Goal: Task Accomplishment & Management: Use online tool/utility

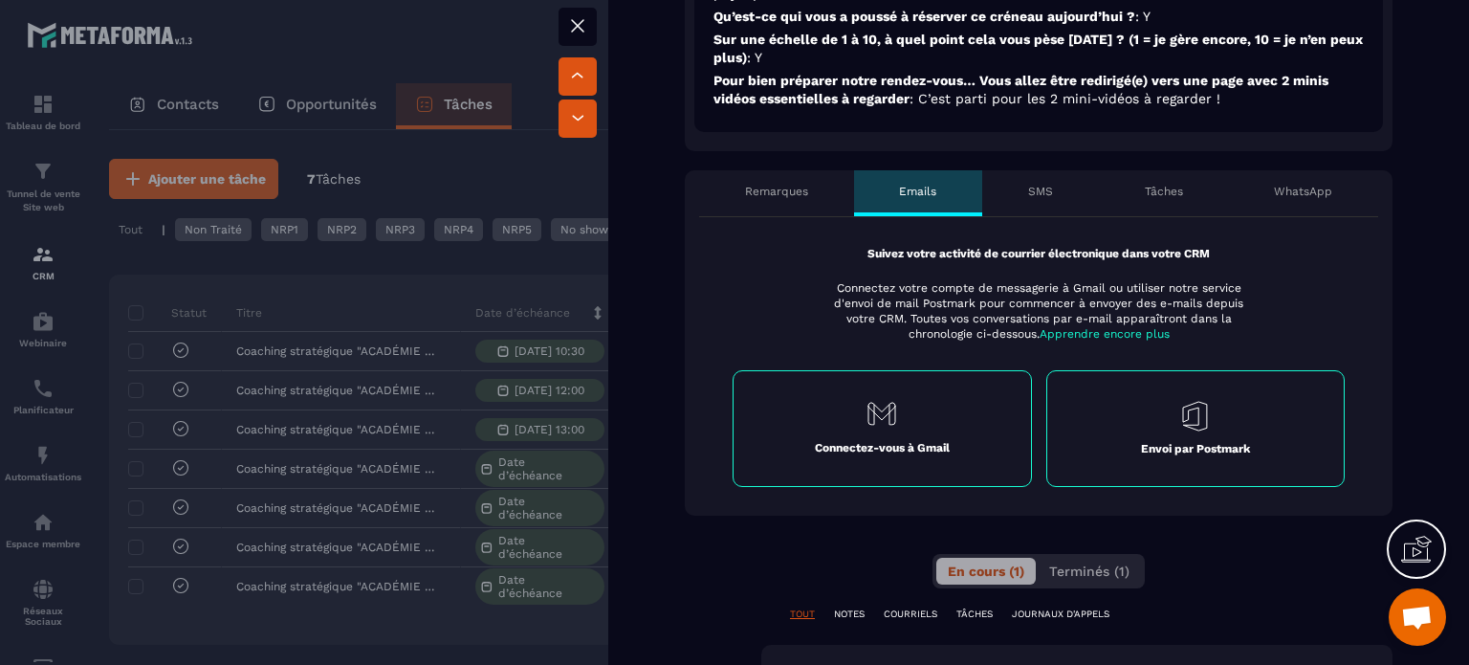
scroll to position [861, 0]
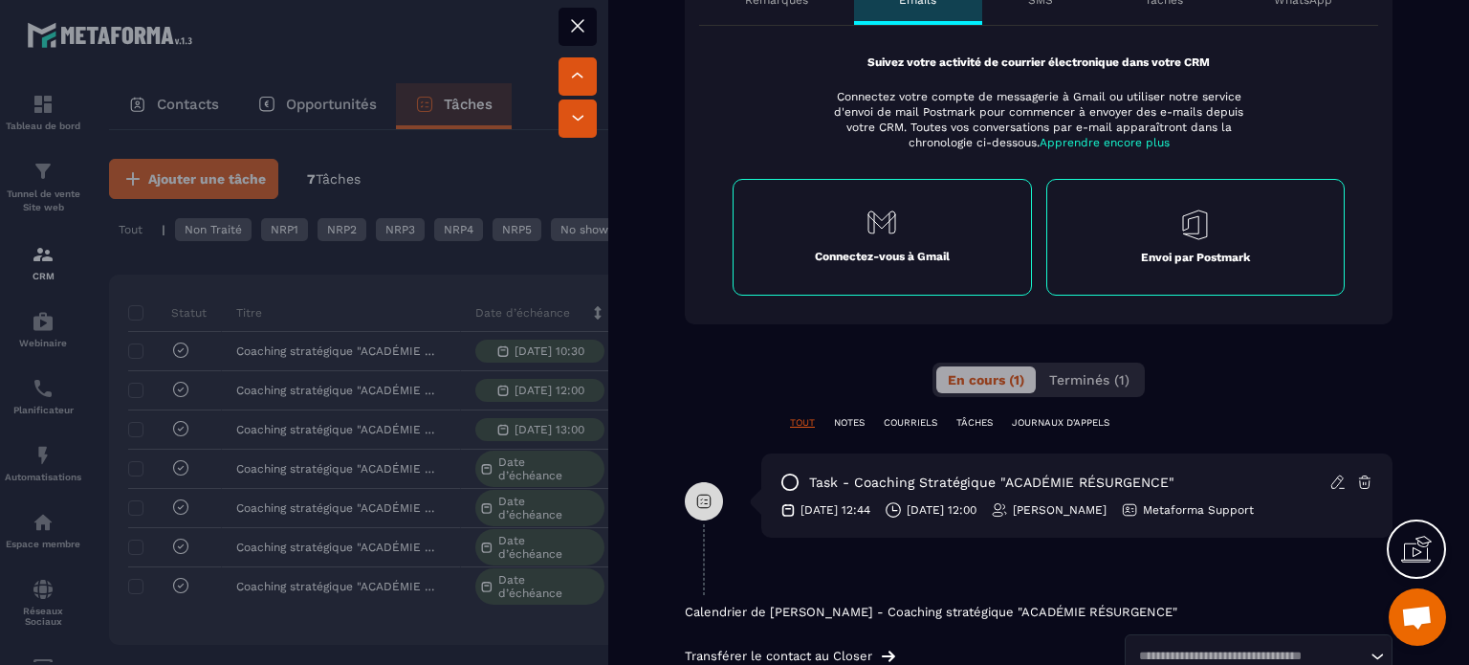
click at [869, 234] on div "Connectez-vous à Gmail" at bounding box center [881, 237] width 299 height 117
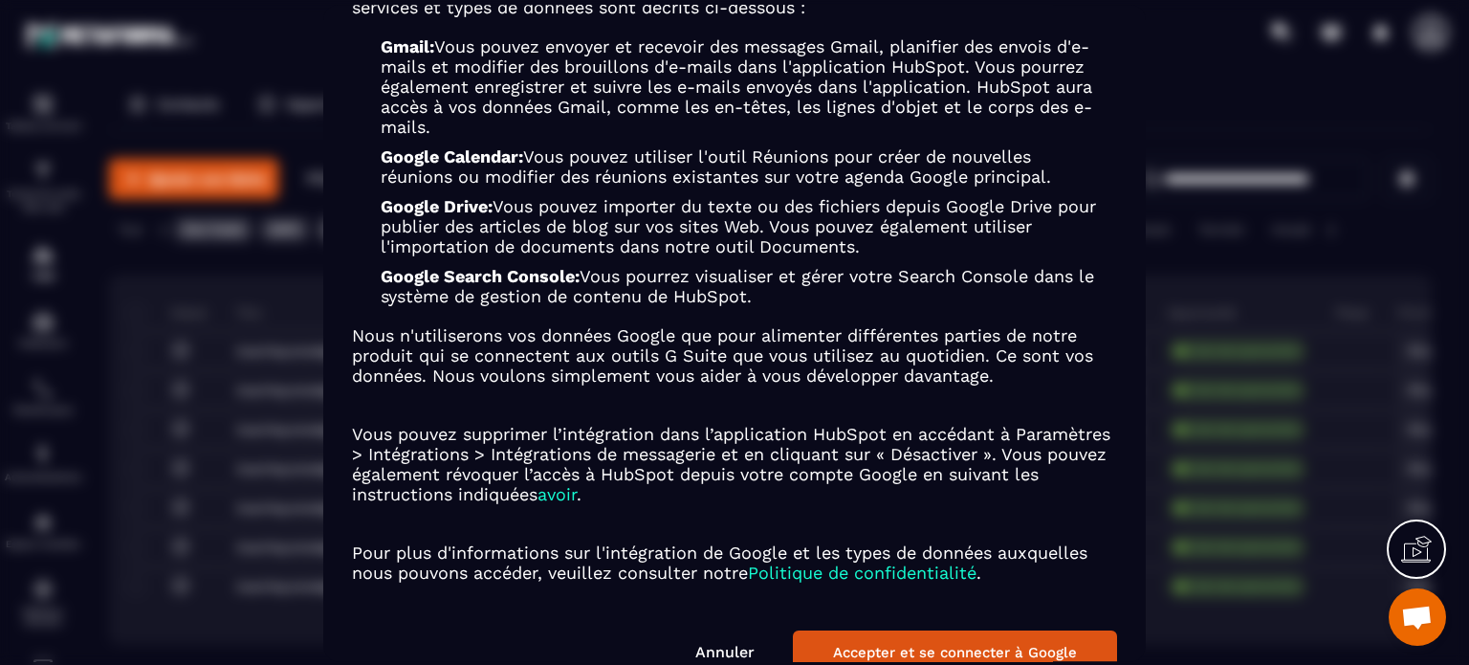
scroll to position [229, 0]
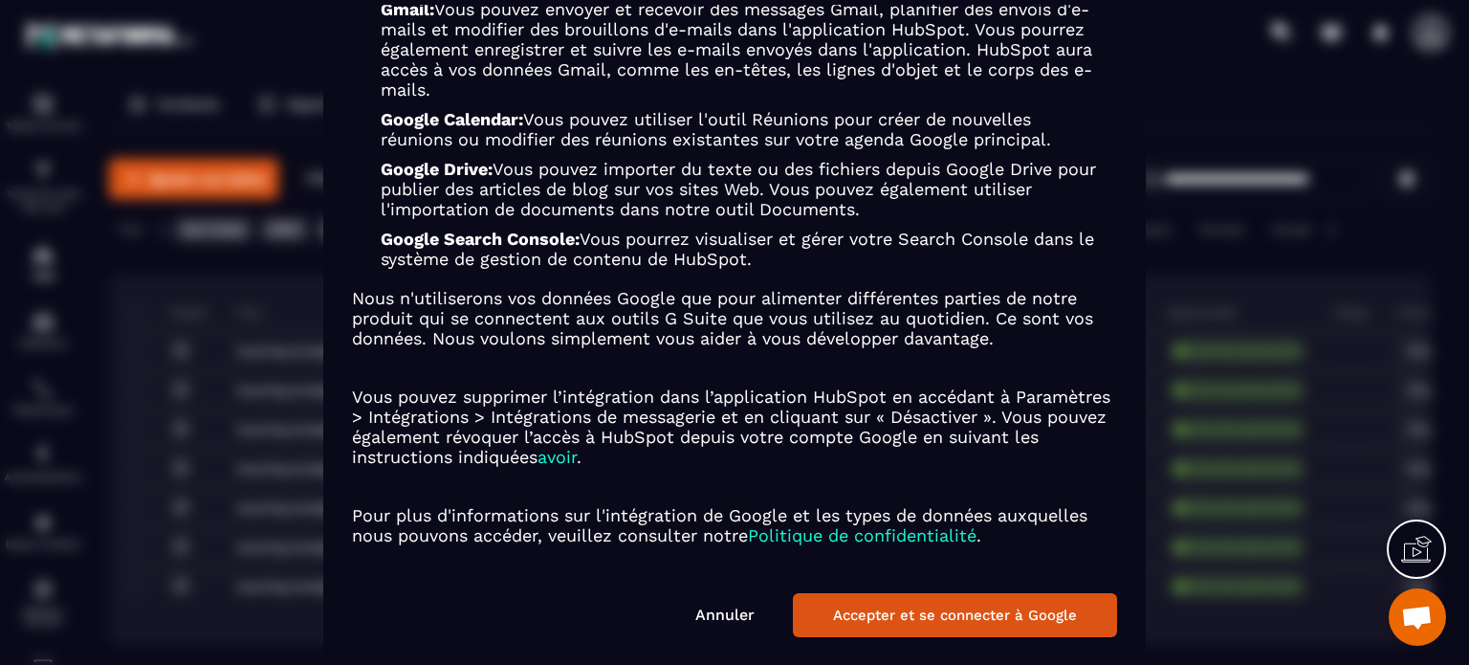
click at [739, 605] on link "Annuler" at bounding box center [724, 614] width 59 height 18
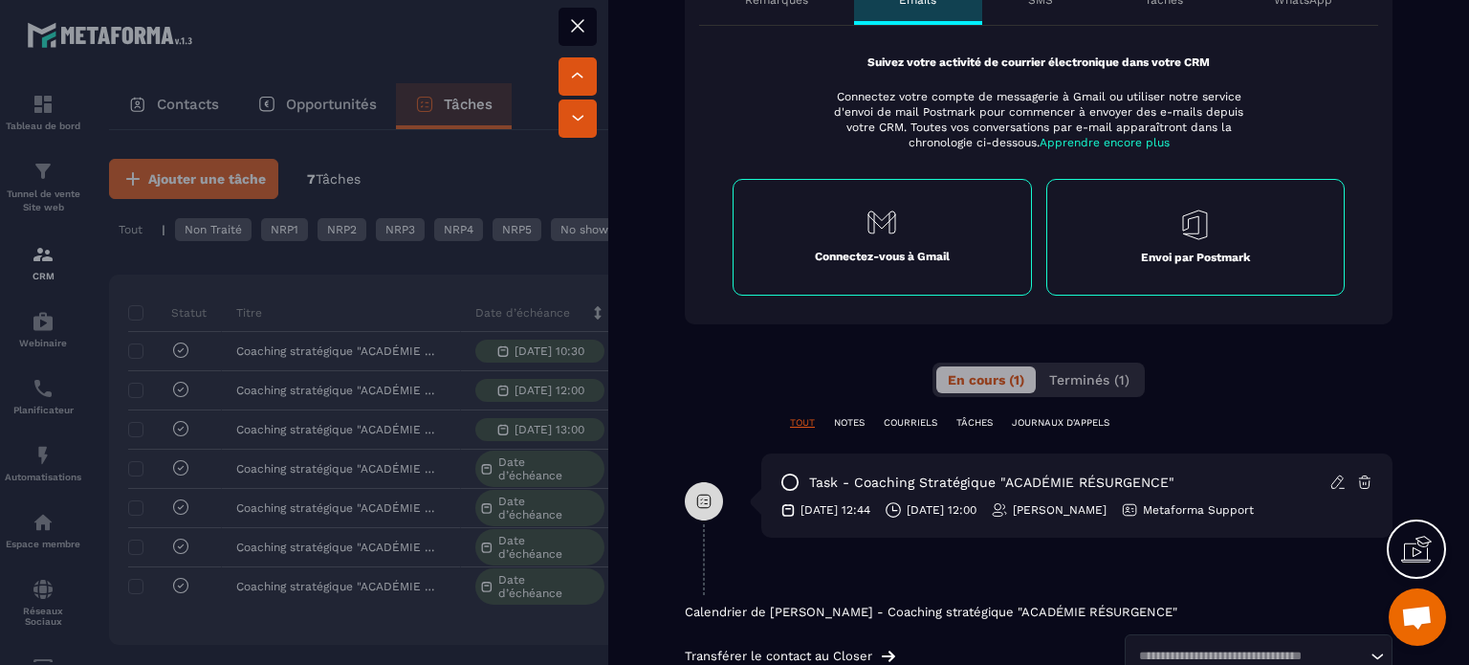
click at [571, 20] on icon at bounding box center [577, 25] width 23 height 23
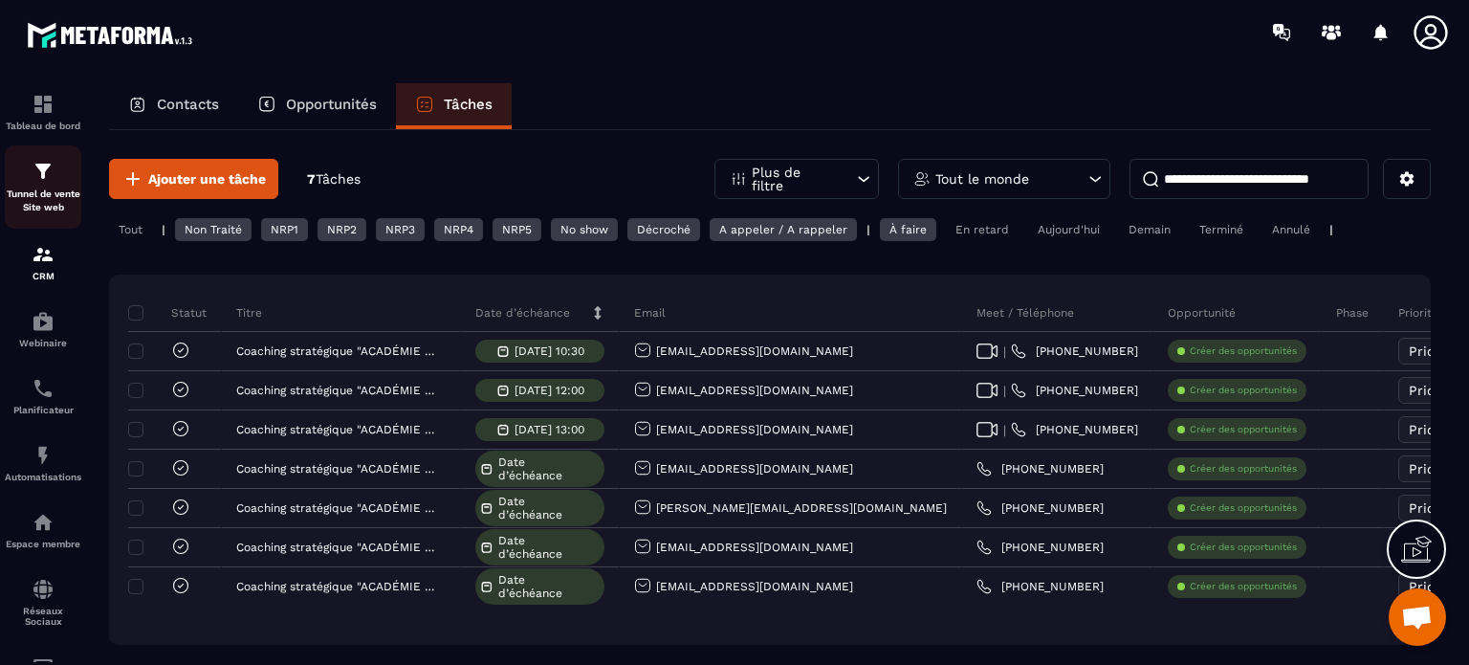
click at [50, 183] on img at bounding box center [43, 171] width 23 height 23
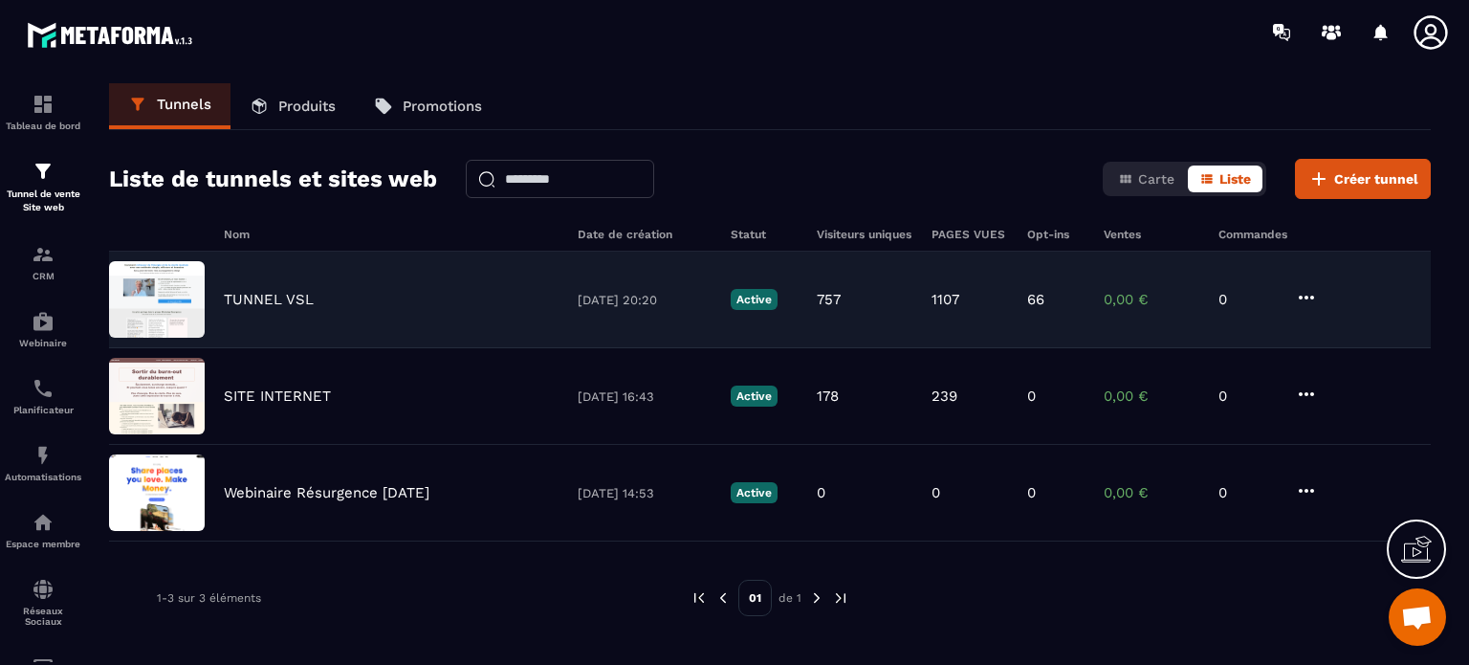
click at [279, 291] on p "TUNNEL VSL" at bounding box center [269, 299] width 90 height 17
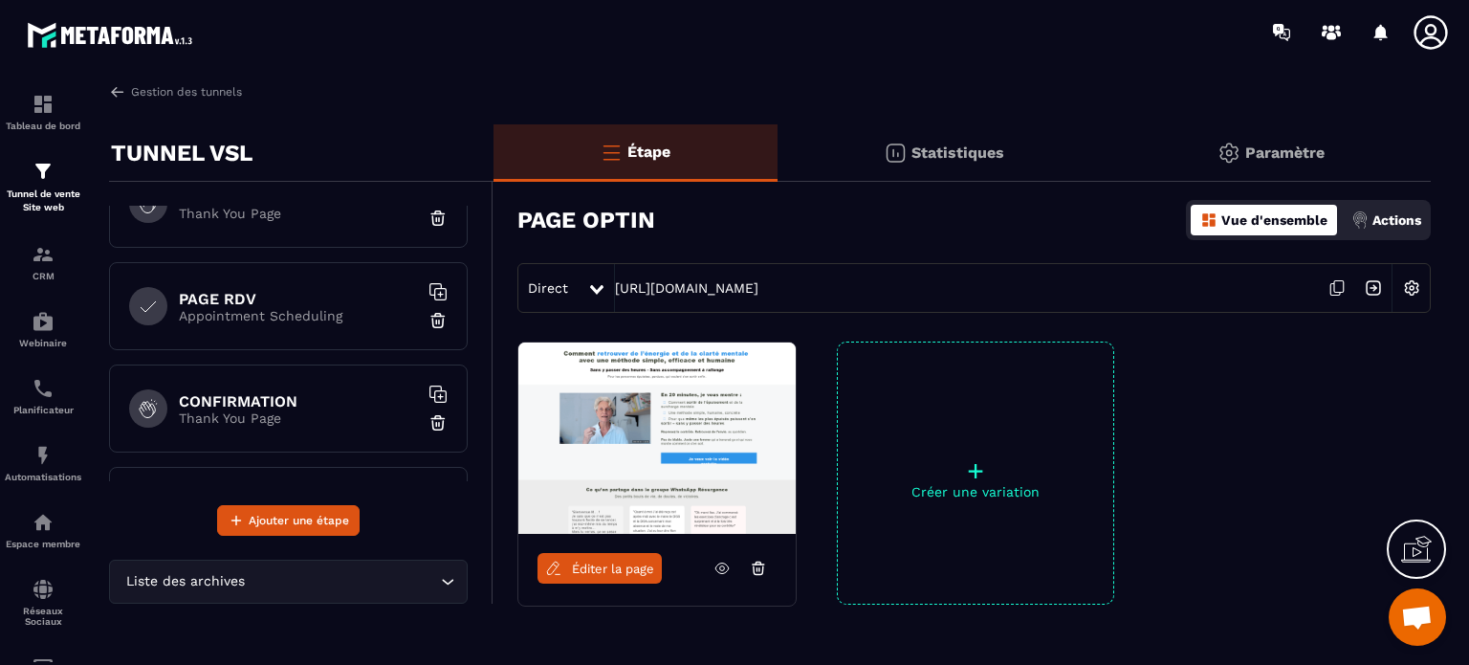
scroll to position [145, 0]
click at [231, 308] on h6 "PAGE RDV" at bounding box center [298, 302] width 239 height 18
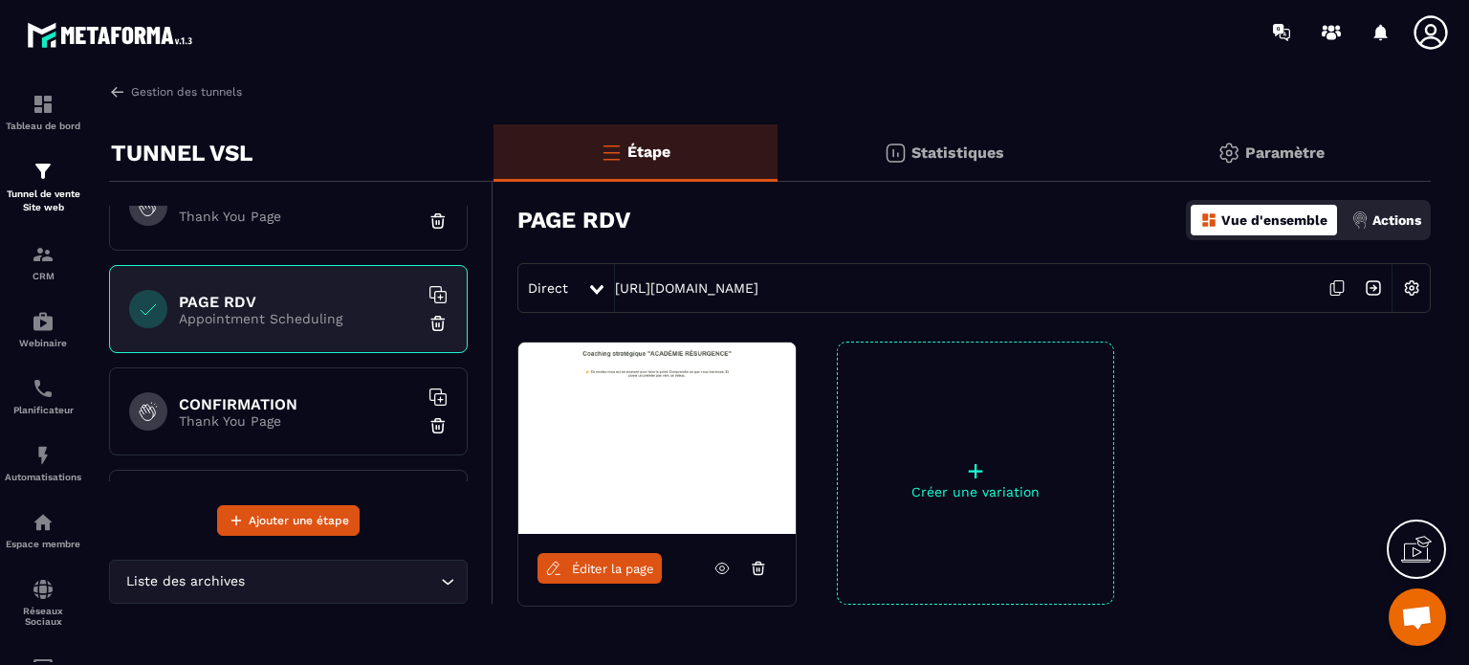
click at [586, 561] on span "Éditer la page" at bounding box center [613, 568] width 82 height 14
